Goal: Navigation & Orientation: Find specific page/section

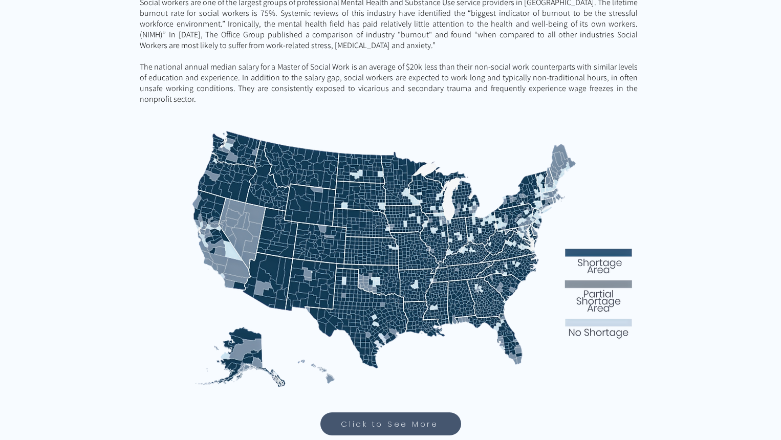
scroll to position [442, 0]
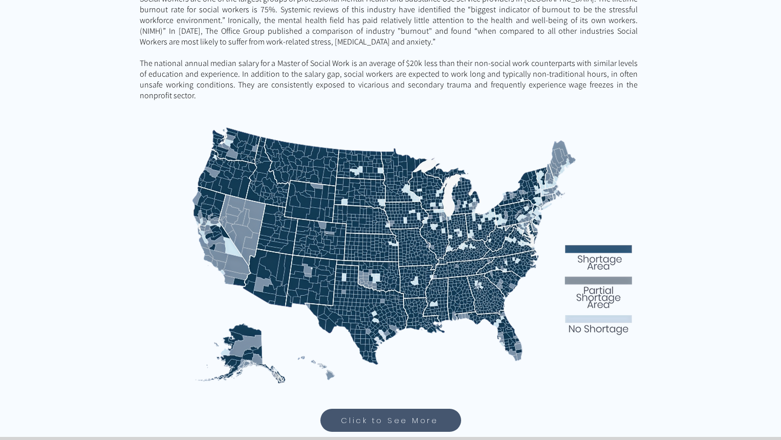
click at [307, 265] on img at bounding box center [391, 250] width 502 height 282
click at [407, 415] on span "Click to See More" at bounding box center [390, 421] width 98 height 12
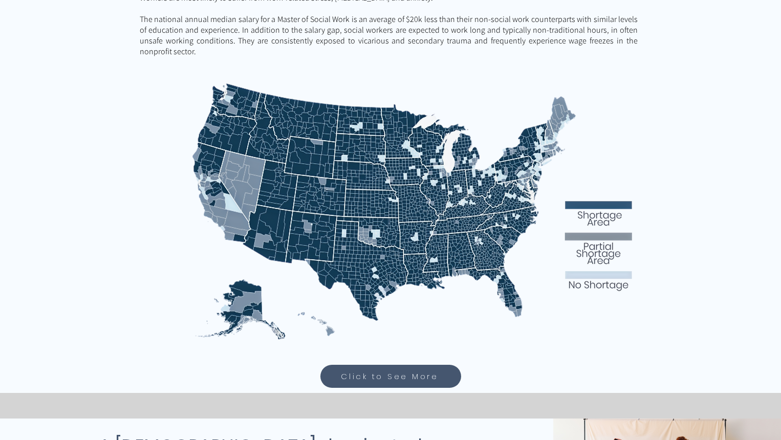
scroll to position [484, 0]
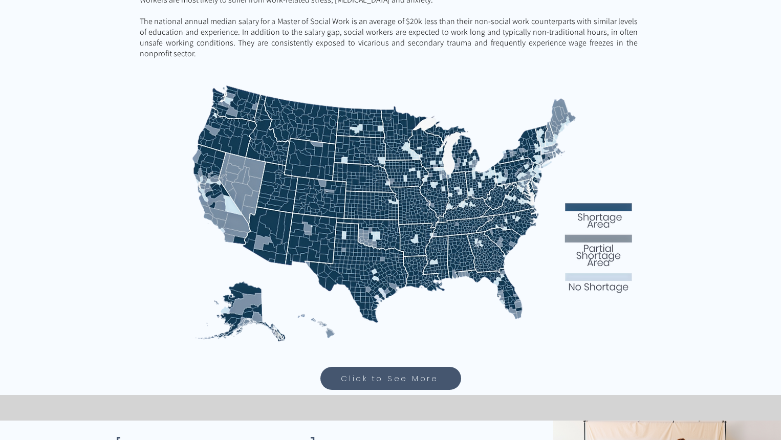
click at [307, 180] on img at bounding box center [391, 208] width 502 height 282
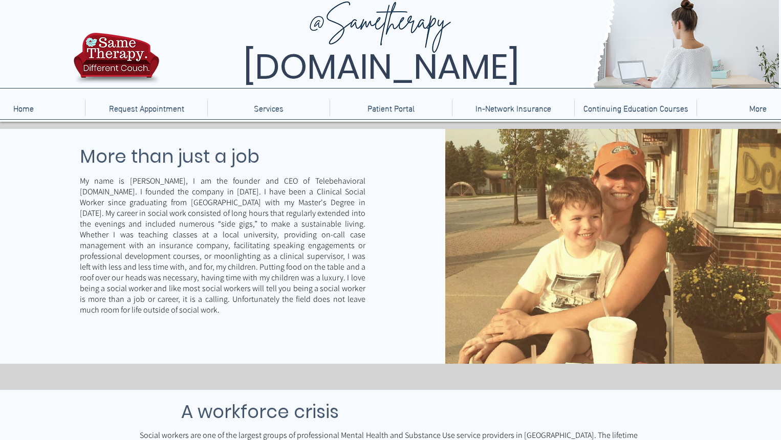
scroll to position [0, 0]
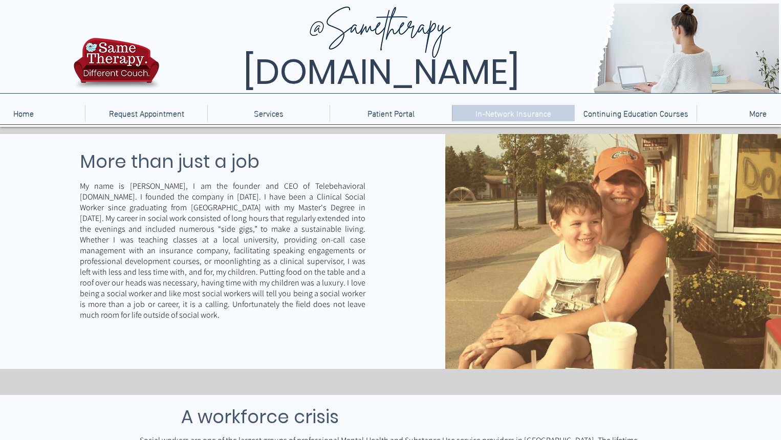
click at [490, 113] on p "In-Network Insurance" at bounding box center [513, 113] width 86 height 16
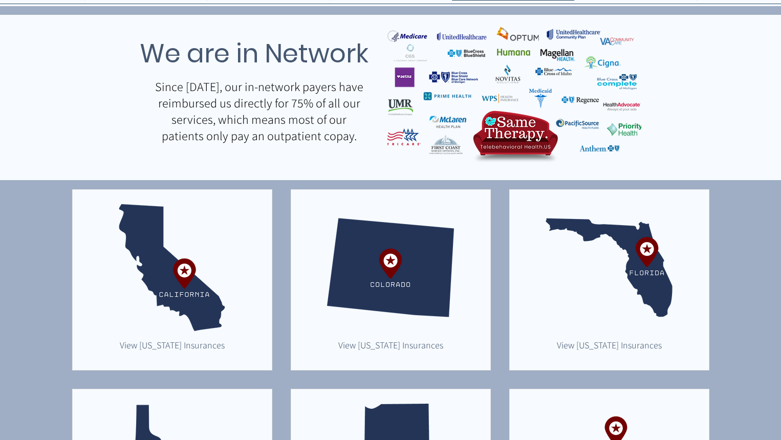
scroll to position [11, 0]
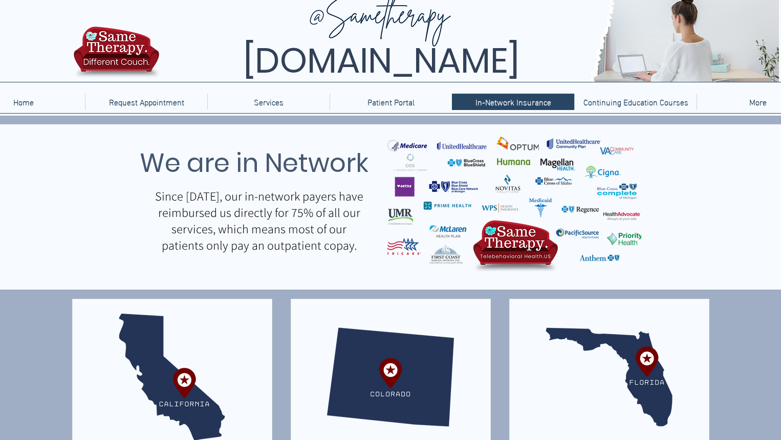
click at [397, 369] on img "main content" at bounding box center [390, 377] width 127 height 127
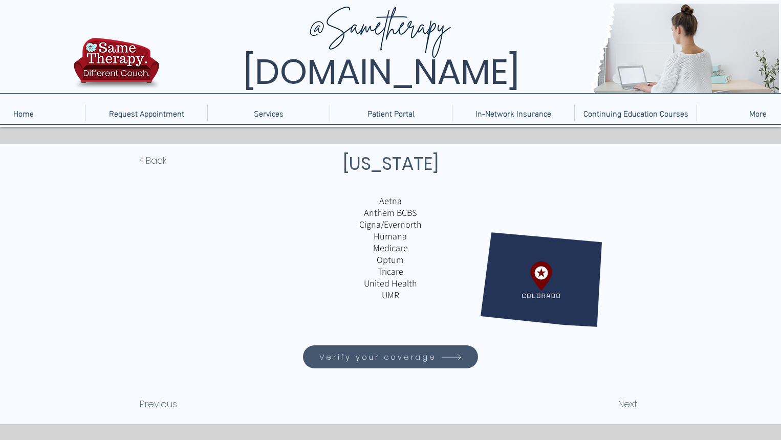
click at [436, 354] on span "Verify your coverage" at bounding box center [391, 357] width 172 height 20
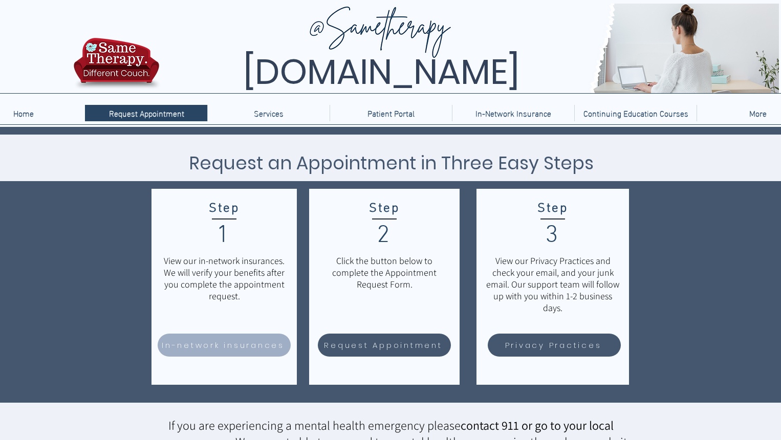
click at [275, 349] on span "In-network insurances" at bounding box center [223, 345] width 123 height 12
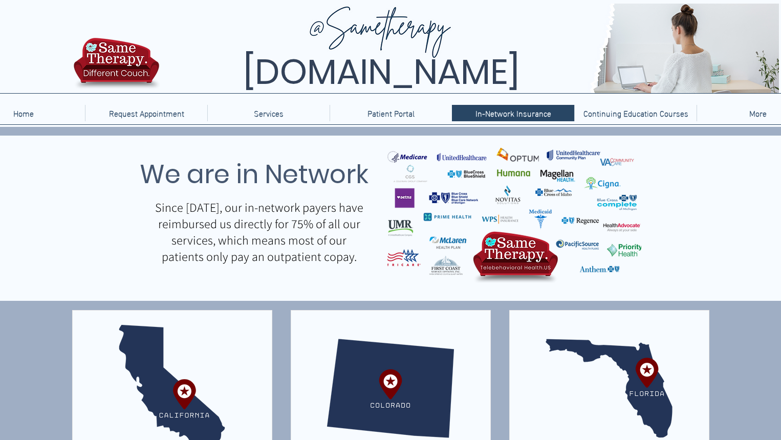
click at [393, 399] on img "main content" at bounding box center [390, 388] width 127 height 127
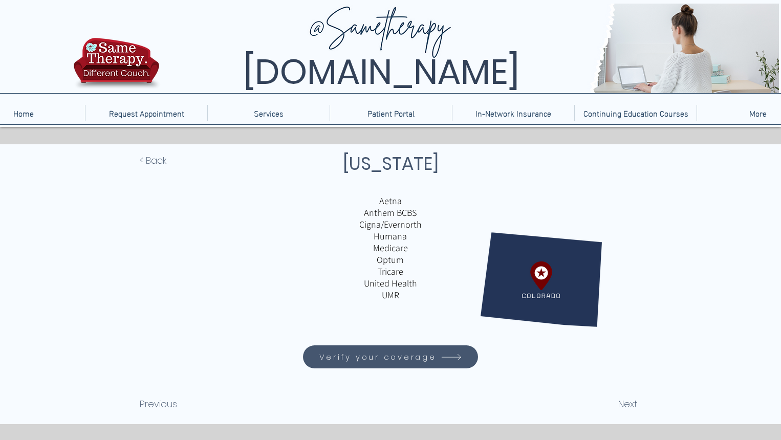
click at [452, 360] on icon "Verify your coverage" at bounding box center [451, 357] width 21 height 21
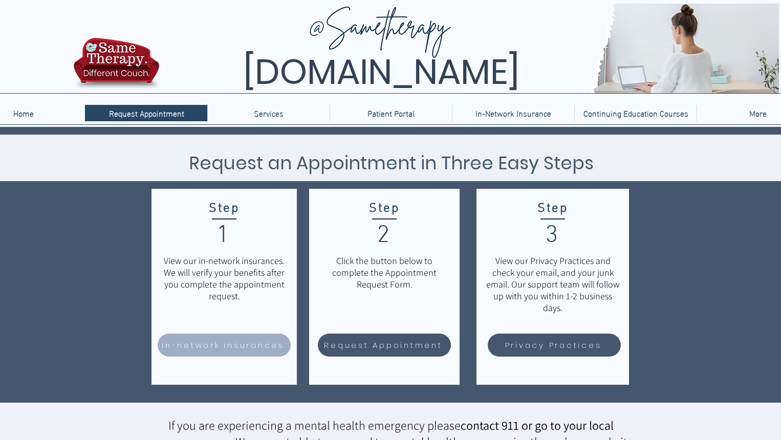
click at [249, 351] on span "In-network insurances" at bounding box center [223, 345] width 123 height 12
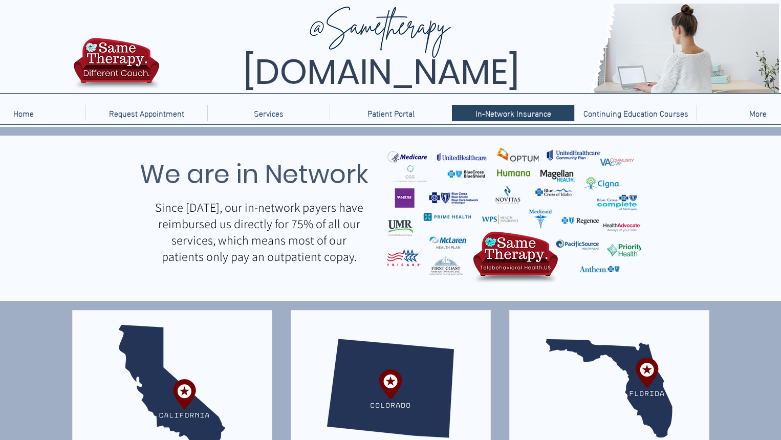
click at [365, 363] on img "main content" at bounding box center [390, 388] width 127 height 127
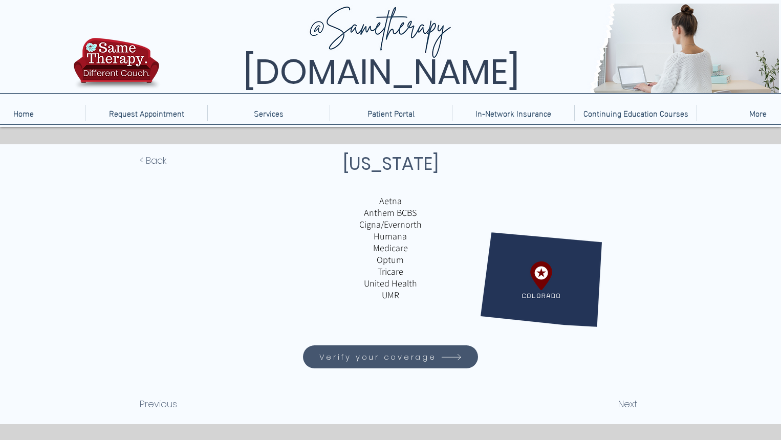
click at [370, 362] on span "Verify your coverage" at bounding box center [377, 357] width 117 height 12
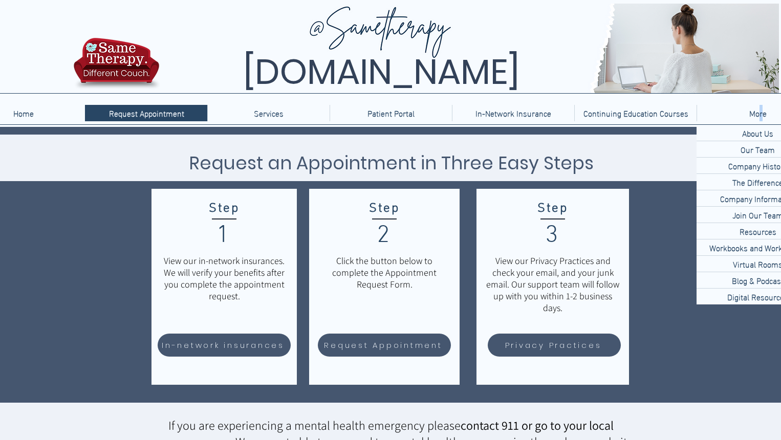
click at [761, 114] on p "More" at bounding box center [758, 113] width 28 height 16
click at [752, 214] on p "Join Our Team" at bounding box center [757, 215] width 59 height 16
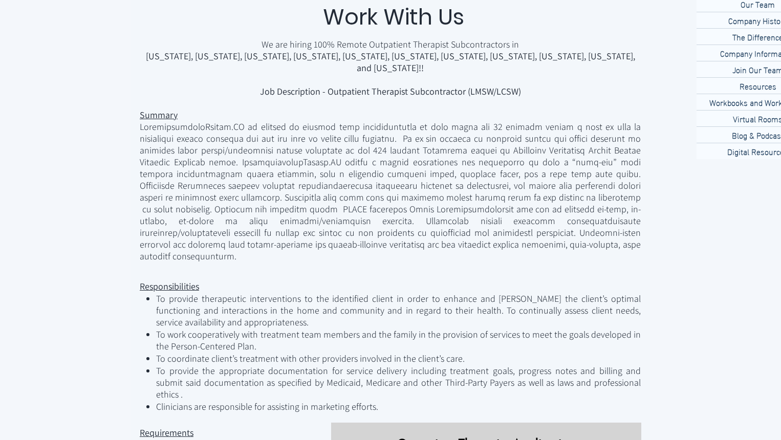
scroll to position [95, 0]
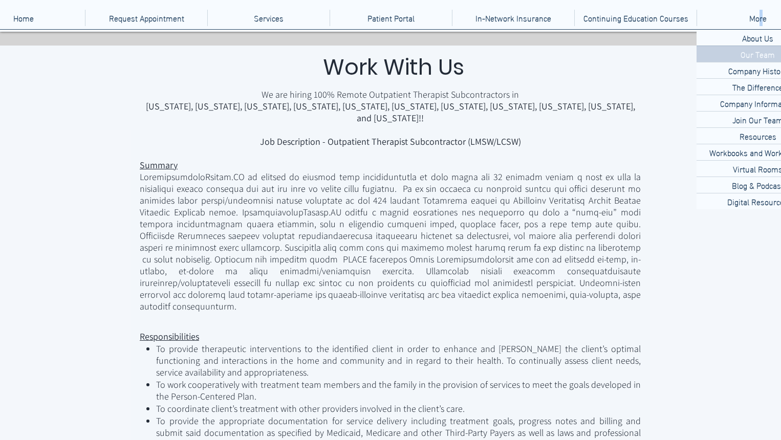
click at [752, 55] on p "Our Team" at bounding box center [758, 54] width 42 height 16
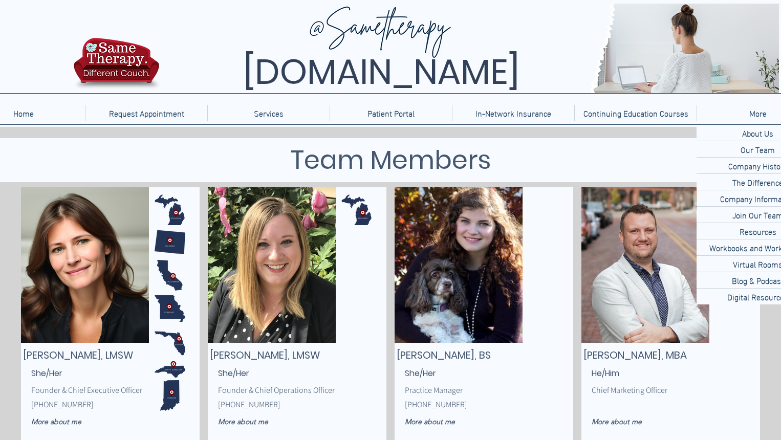
click at [761, 113] on p "More" at bounding box center [758, 113] width 28 height 16
click at [762, 217] on p "Join Our Team" at bounding box center [757, 215] width 59 height 16
